Goal: Information Seeking & Learning: Understand process/instructions

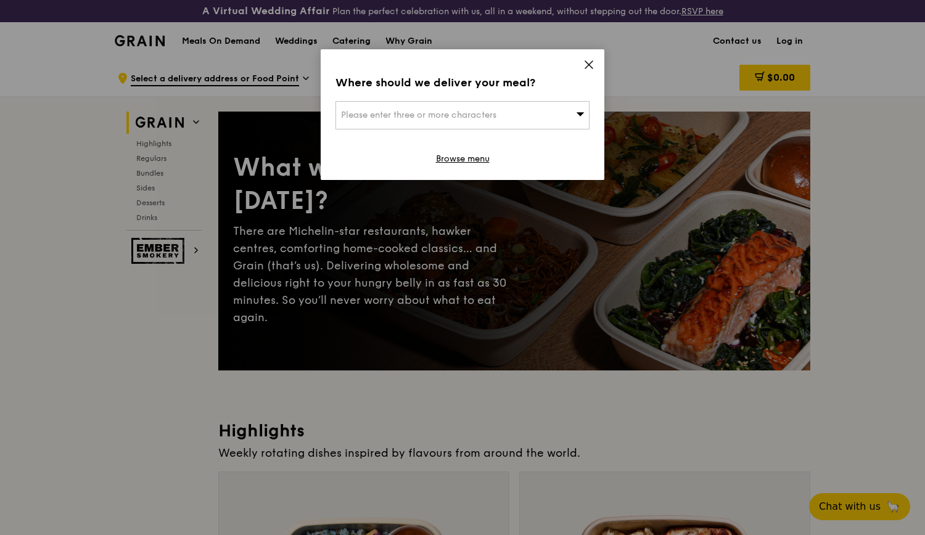
click at [579, 63] on div "Where should we deliver your meal? Please enter three or more characters Browse…" at bounding box center [463, 114] width 284 height 131
click at [592, 61] on icon at bounding box center [588, 64] width 7 height 7
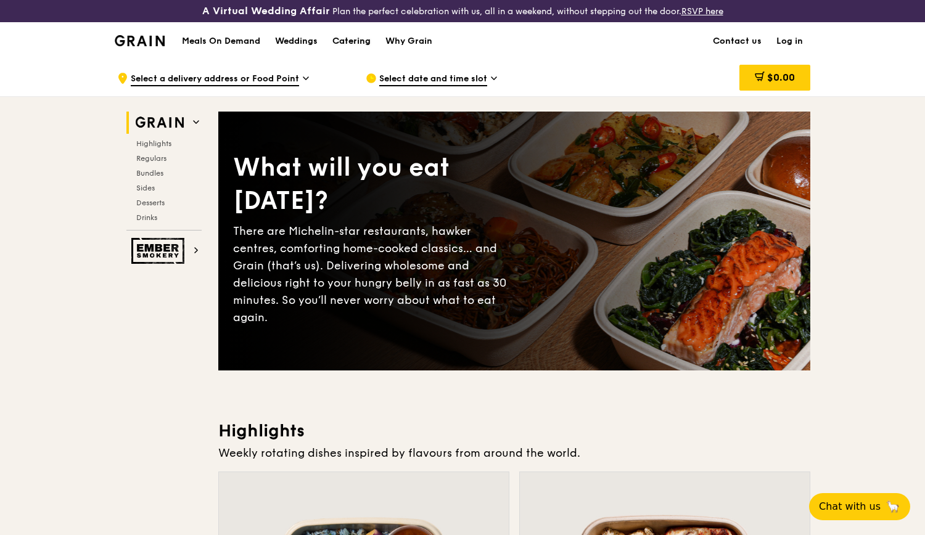
click at [355, 38] on div "Catering" at bounding box center [351, 41] width 38 height 37
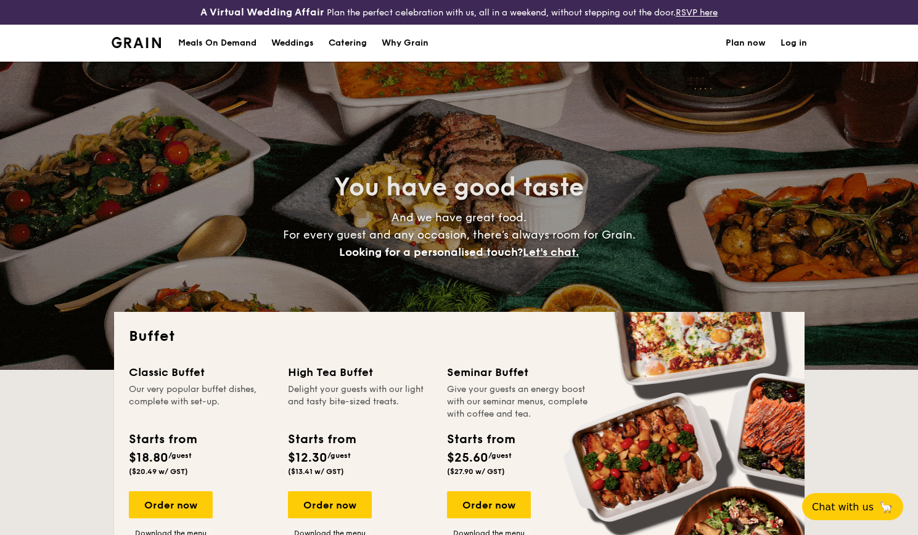
select select
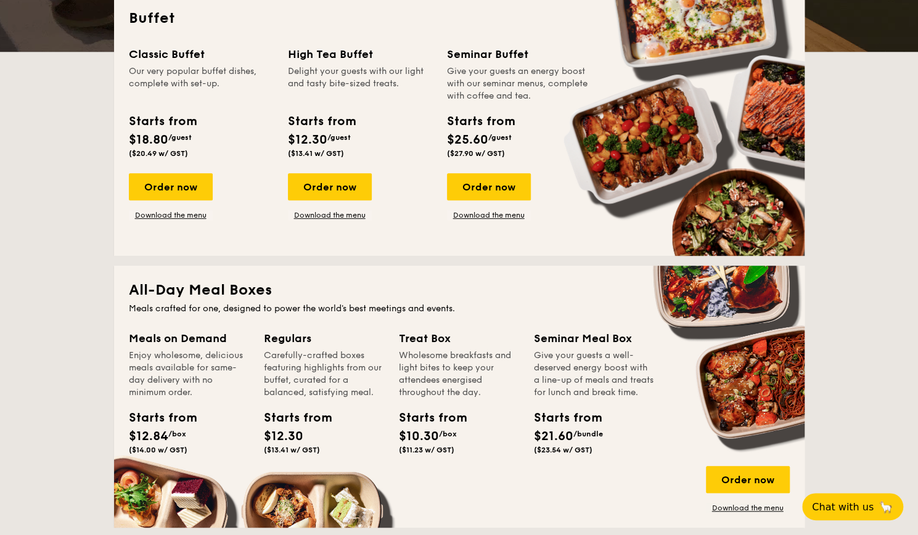
scroll to position [432, 0]
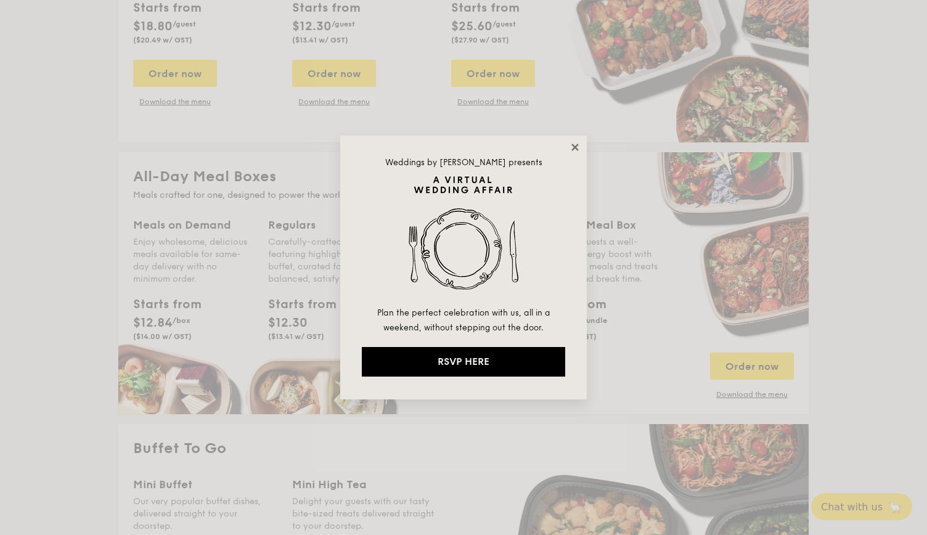
click at [573, 146] on icon at bounding box center [575, 147] width 11 height 11
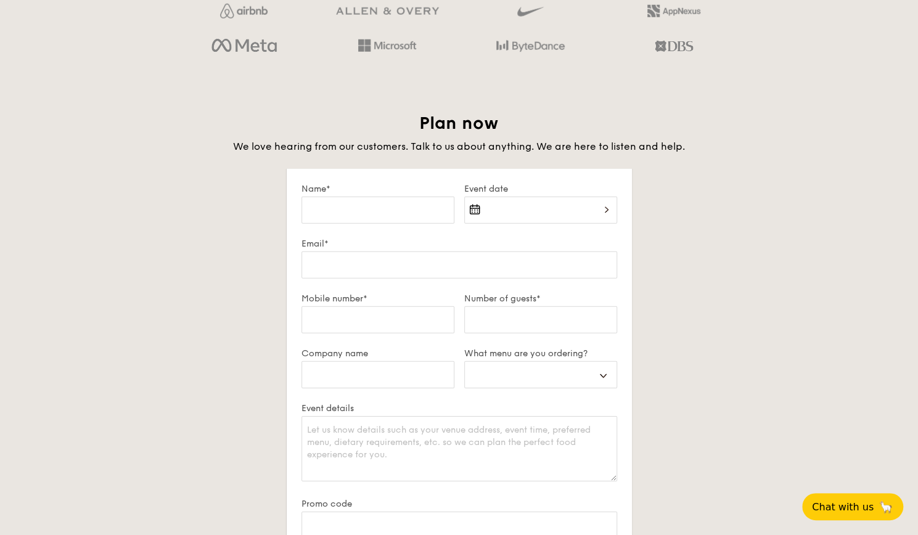
scroll to position [2582, 0]
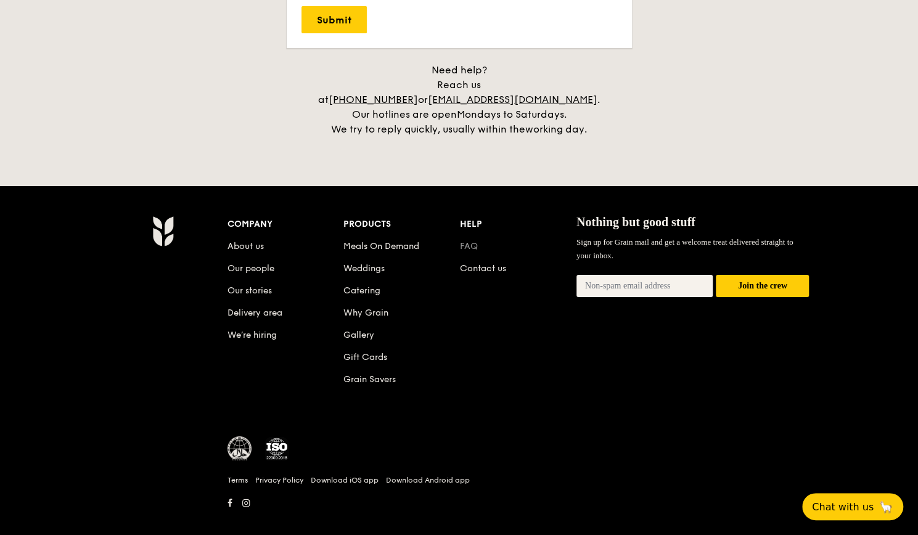
click at [466, 241] on link "FAQ" at bounding box center [469, 246] width 18 height 10
